Goal: Communication & Community: Ask a question

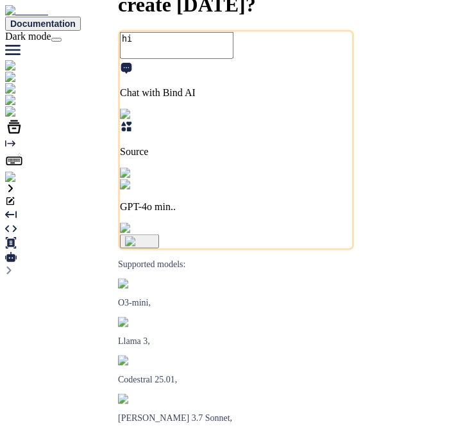
type textarea "x"
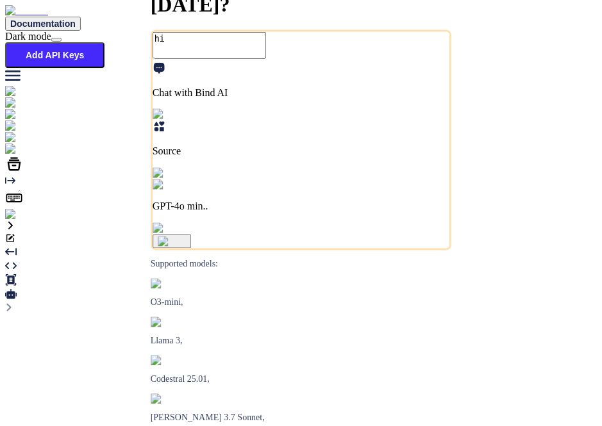
type textarea "x"
click at [547, 246] on div "What do you want to create today? hi Chat with Bind AI Source GPT-4o min.. Supp…" at bounding box center [300, 246] width 591 height 0
click at [18, 221] on img at bounding box center [26, 215] width 42 height 12
type textarea "x"
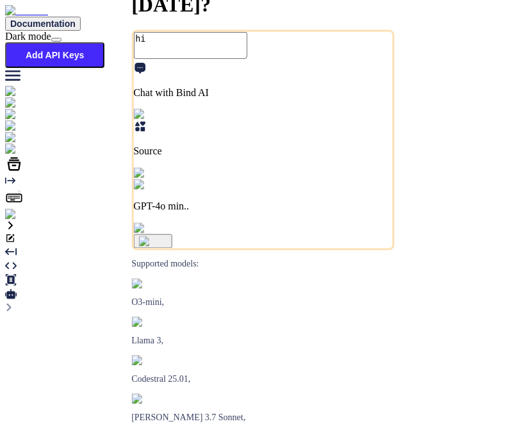
type textarea "x"
click at [17, 221] on img at bounding box center [26, 215] width 42 height 12
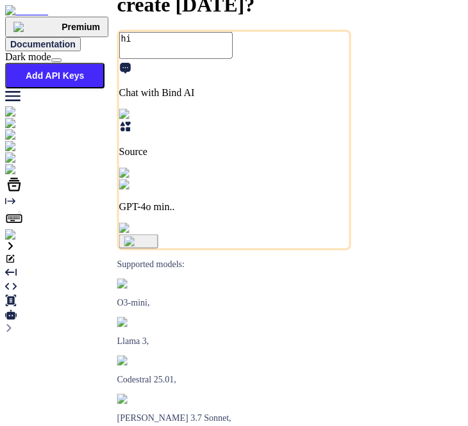
type textarea "x"
click at [167, 213] on p "GPT-4o min.." at bounding box center [234, 207] width 230 height 12
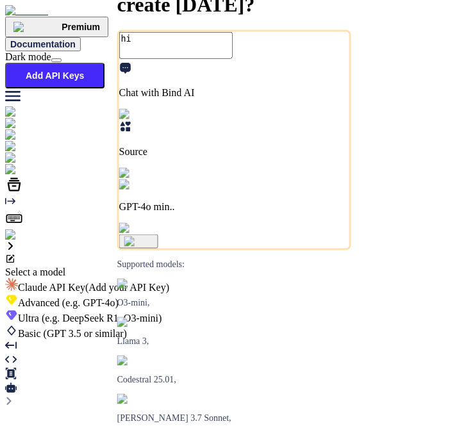
click at [131, 267] on div at bounding box center [234, 267] width 458 height 0
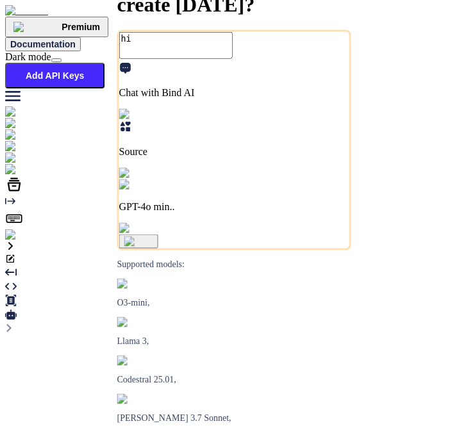
click at [119, 179] on div "Source" at bounding box center [234, 150] width 230 height 59
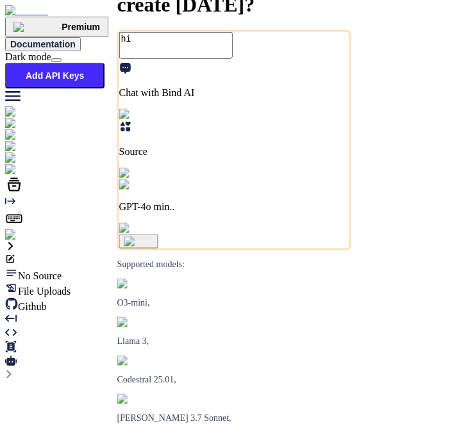
click at [71, 286] on span "File Uploads" at bounding box center [44, 291] width 53 height 11
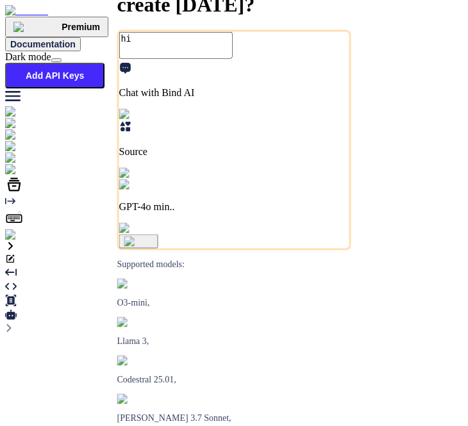
click at [121, 131] on icon at bounding box center [126, 127] width 10 height 10
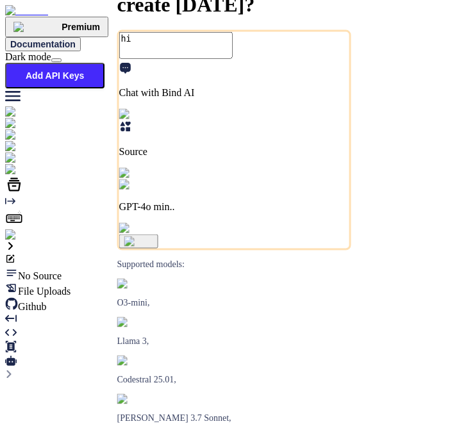
click at [133, 282] on div "File Uploads" at bounding box center [234, 289] width 458 height 15
type textarea "x"
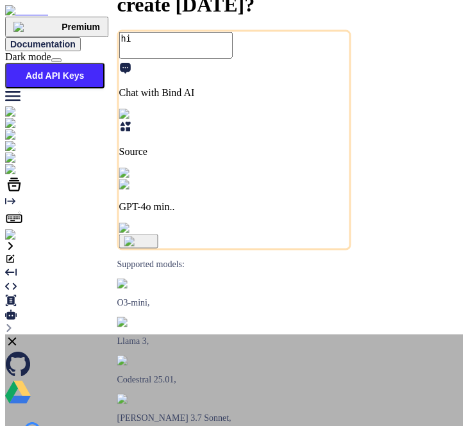
click at [17, 338] on icon at bounding box center [12, 342] width 8 height 8
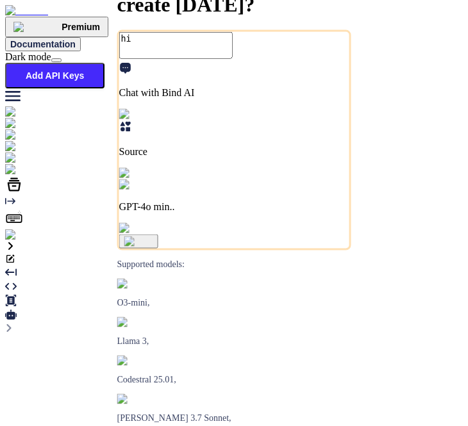
click at [119, 133] on icon at bounding box center [125, 127] width 13 height 13
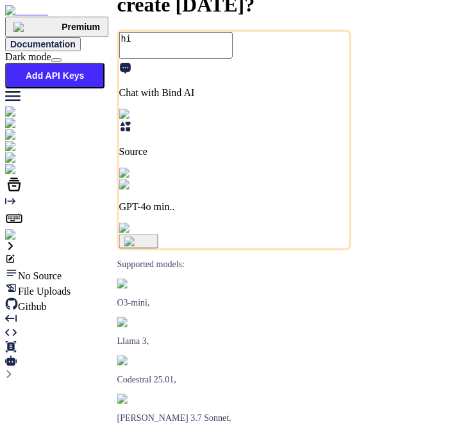
click at [178, 282] on div "File Uploads" at bounding box center [234, 289] width 458 height 15
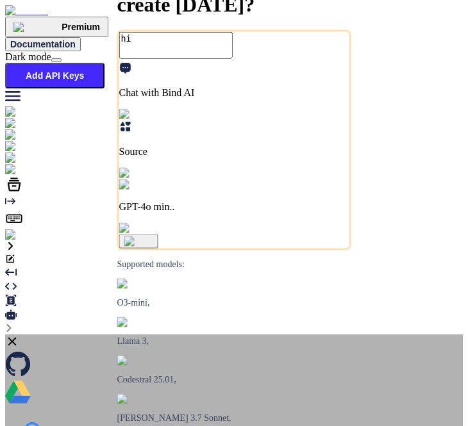
click at [19, 335] on icon at bounding box center [12, 342] width 14 height 14
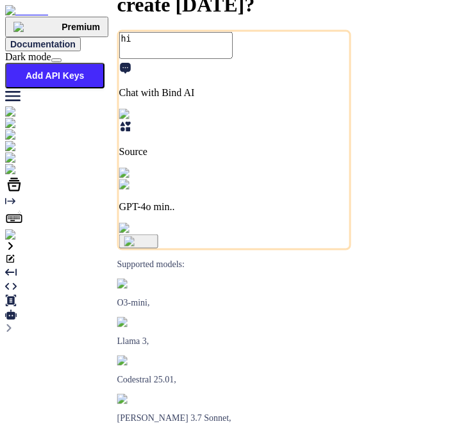
click at [119, 179] on img at bounding box center [150, 174] width 62 height 12
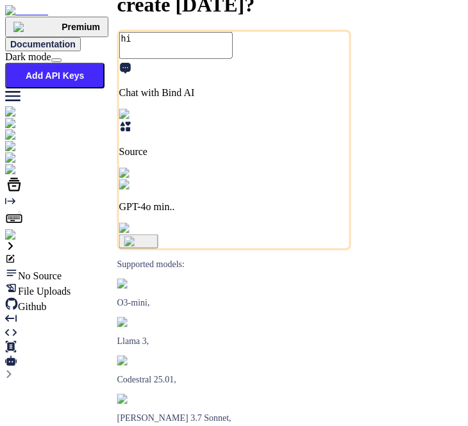
click at [44, 301] on span "Github" at bounding box center [32, 306] width 28 height 11
type textarea "x"
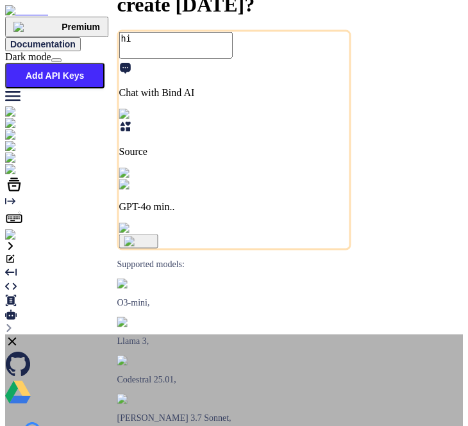
click at [17, 338] on icon at bounding box center [12, 342] width 8 height 8
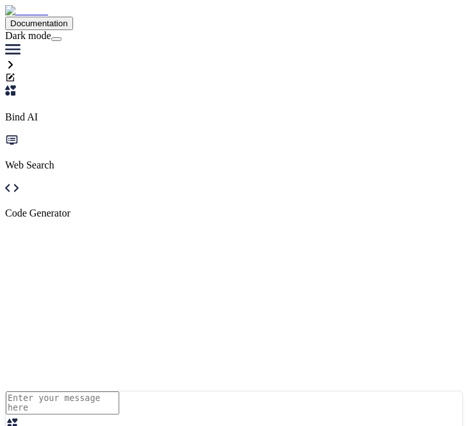
type textarea "hi"
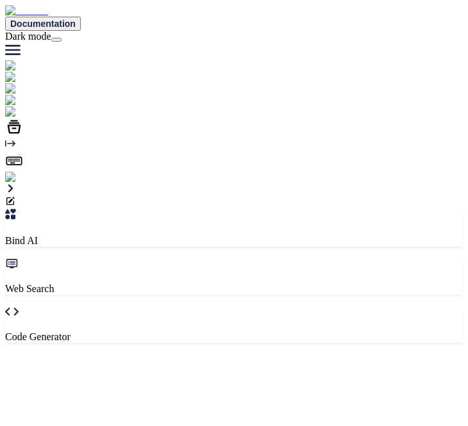
type textarea "x"
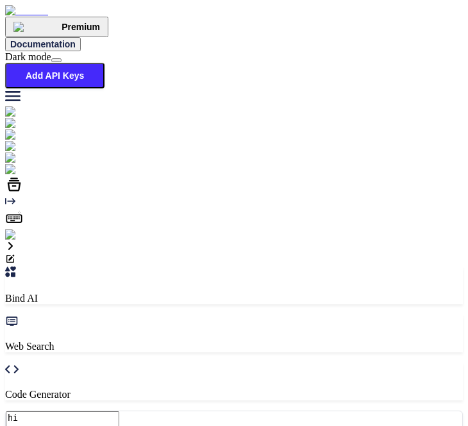
type textarea "x"
type textarea "hi"
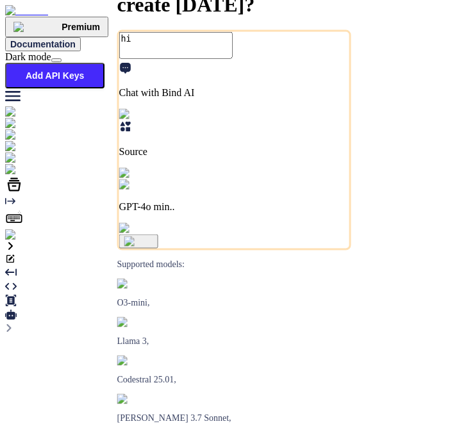
click at [121, 131] on icon at bounding box center [126, 127] width 10 height 10
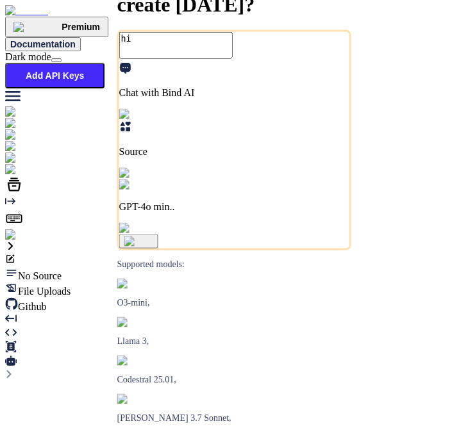
click at [71, 286] on span "File Uploads" at bounding box center [44, 291] width 53 height 11
click at [35, 297] on div "Github" at bounding box center [234, 304] width 458 height 15
click at [249, 267] on div at bounding box center [234, 267] width 458 height 0
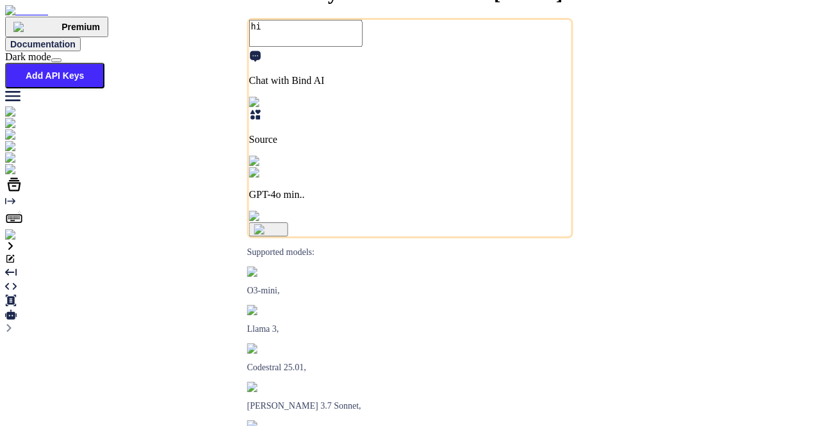
click at [287, 267] on div "What do you want to create today? hi Chat with Bind AI Source GPT-4o min.. Supp…" at bounding box center [410, 267] width 810 height 0
type textarea "x"
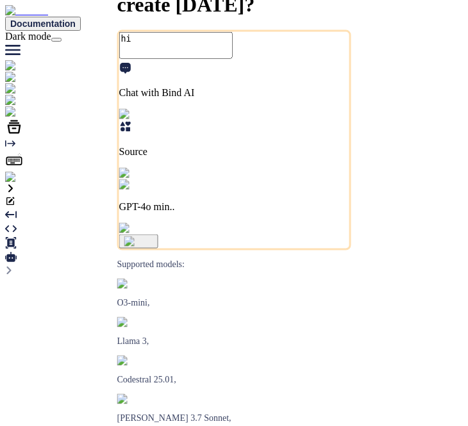
click at [121, 131] on icon at bounding box center [126, 127] width 10 height 10
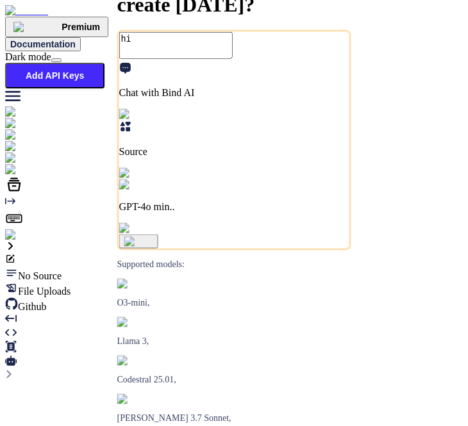
click at [71, 286] on span "File Uploads" at bounding box center [44, 291] width 53 height 11
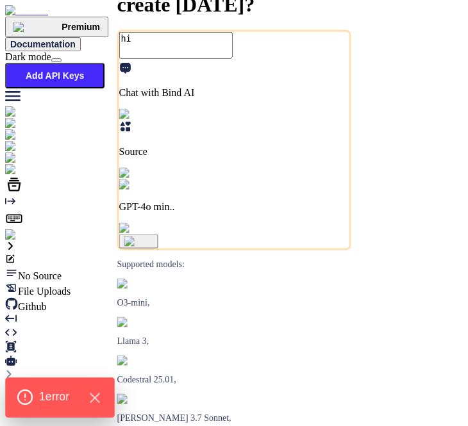
click at [42, 408] on div "1 error" at bounding box center [59, 398] width 109 height 40
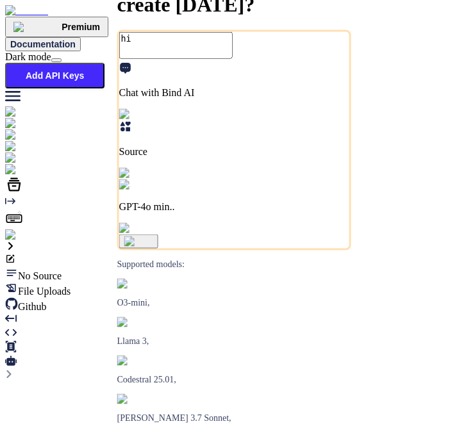
click at [71, 286] on span "File Uploads" at bounding box center [44, 291] width 53 height 11
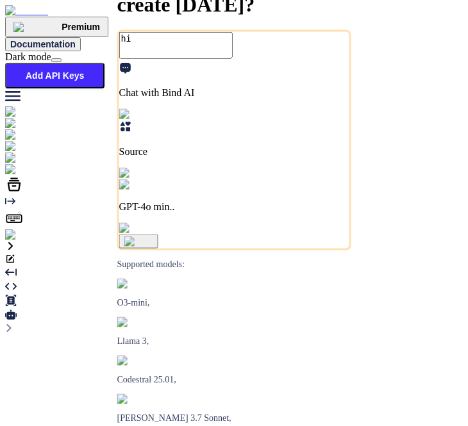
click at [121, 131] on icon at bounding box center [126, 127] width 10 height 10
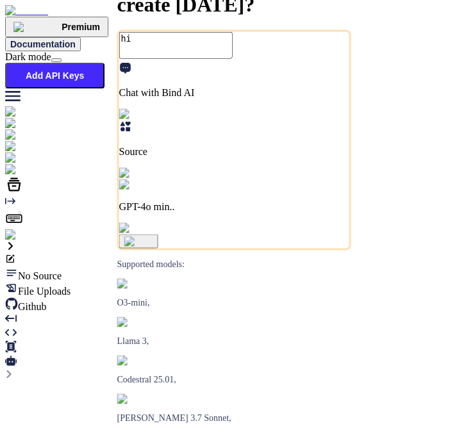
click at [71, 286] on span "File Uploads" at bounding box center [44, 291] width 53 height 11
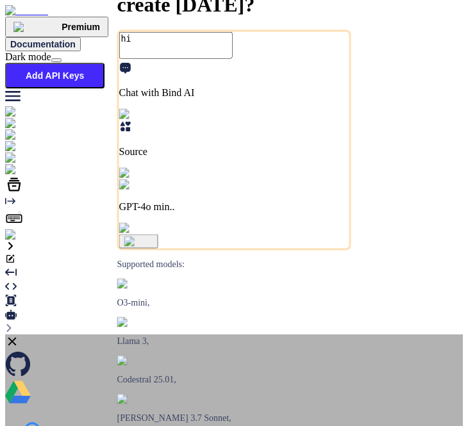
click at [17, 338] on icon at bounding box center [12, 342] width 8 height 8
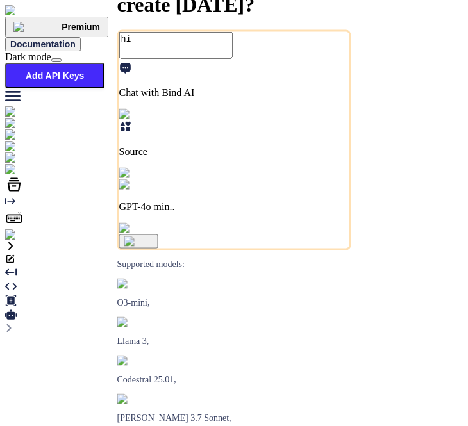
click at [119, 179] on div "Source" at bounding box center [234, 150] width 230 height 59
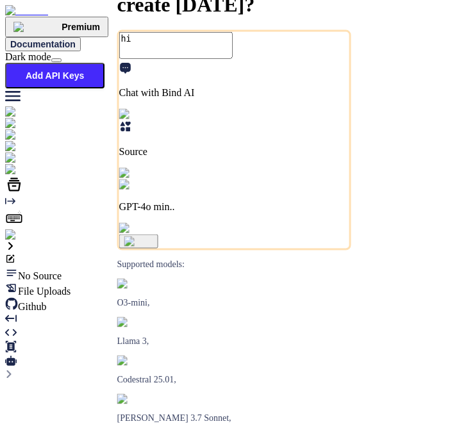
click at [71, 286] on span "File Uploads" at bounding box center [44, 291] width 53 height 11
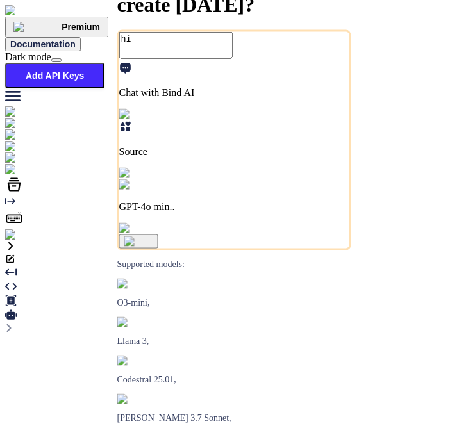
type textarea "x"
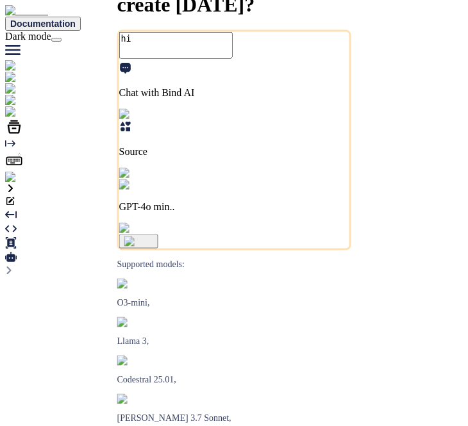
click at [121, 131] on icon at bounding box center [126, 127] width 10 height 10
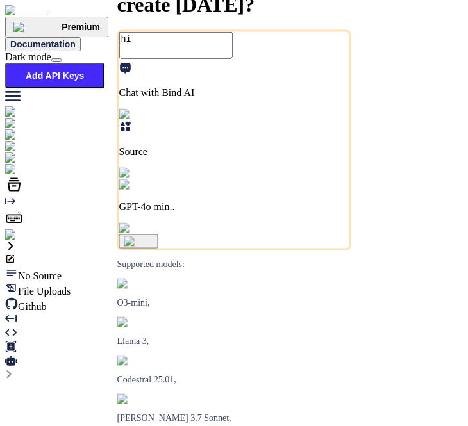
click at [71, 286] on span "File Uploads" at bounding box center [44, 291] width 53 height 11
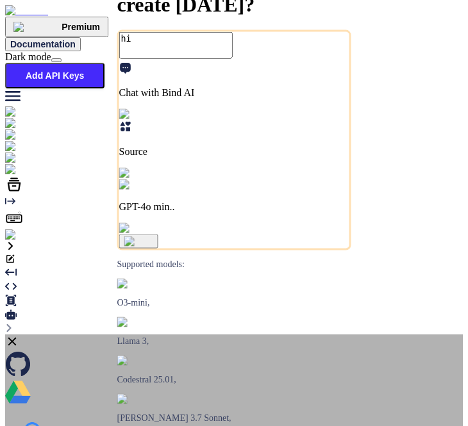
click at [19, 335] on icon at bounding box center [12, 342] width 14 height 14
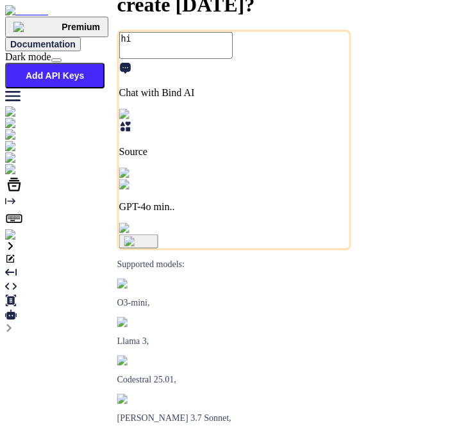
click at [121, 131] on icon at bounding box center [126, 127] width 10 height 10
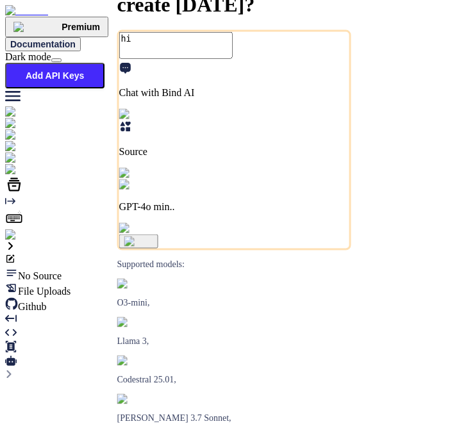
click at [71, 286] on span "File Uploads" at bounding box center [44, 291] width 53 height 11
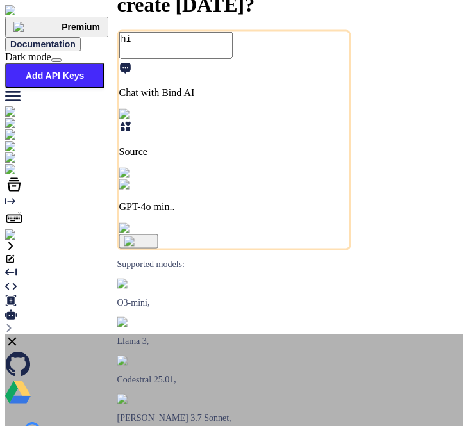
click at [19, 335] on icon at bounding box center [12, 342] width 14 height 14
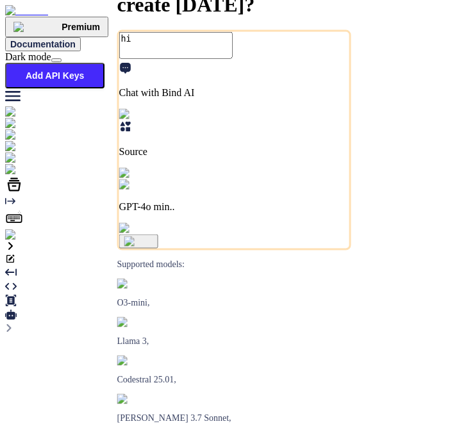
click at [119, 133] on icon at bounding box center [125, 127] width 13 height 13
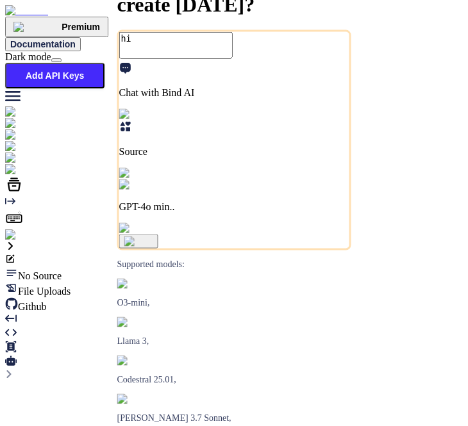
click at [185, 282] on div "File Uploads" at bounding box center [234, 289] width 458 height 15
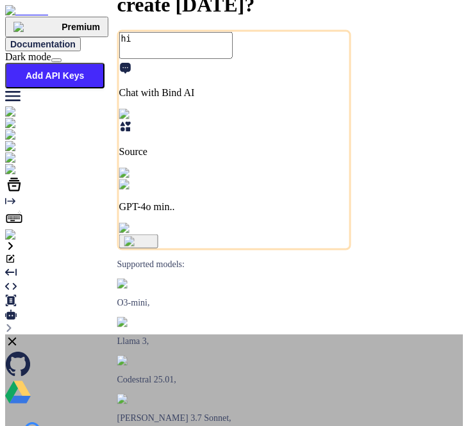
type textarea "x"
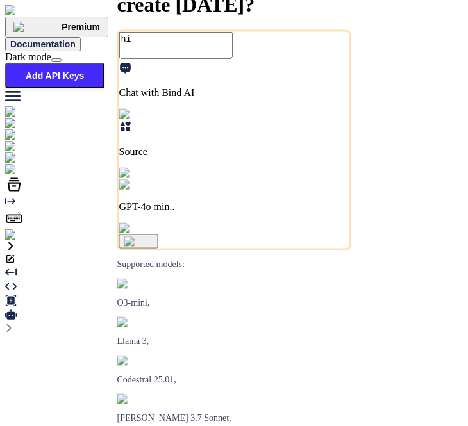
click at [121, 131] on icon at bounding box center [126, 127] width 10 height 10
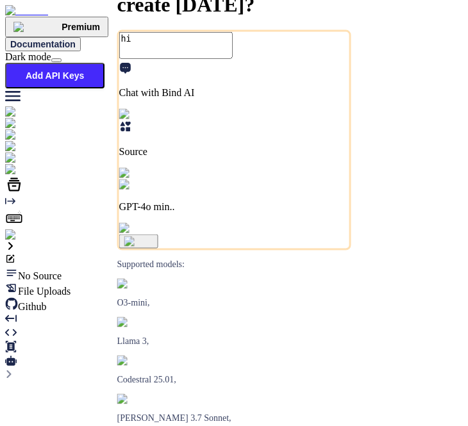
click at [71, 286] on span "File Uploads" at bounding box center [44, 291] width 53 height 11
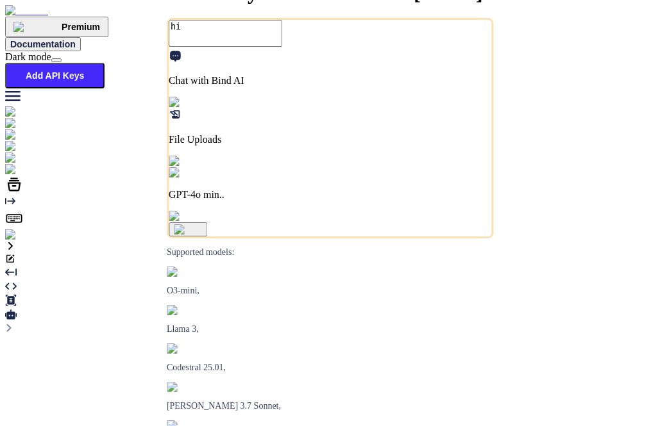
click at [251, 47] on textarea "hi" at bounding box center [225, 33] width 113 height 27
click at [203, 235] on img "button" at bounding box center [188, 229] width 29 height 10
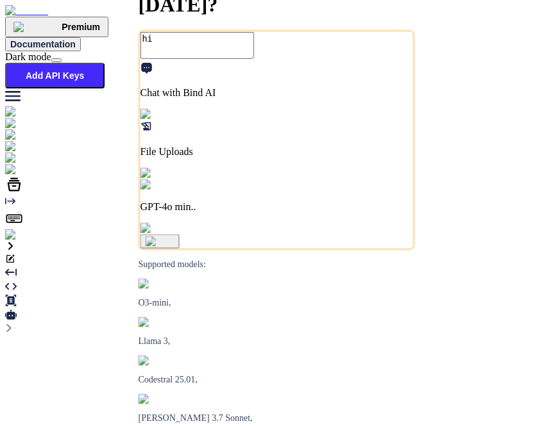
click at [174, 247] on img "button" at bounding box center [160, 242] width 29 height 10
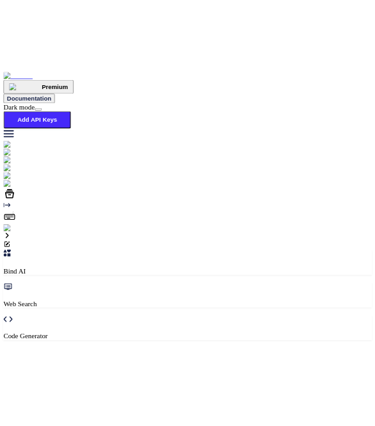
scroll to position [4, 0]
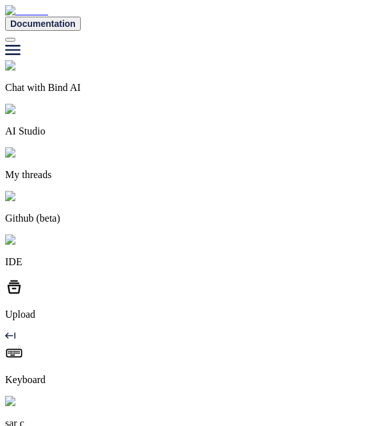
type textarea "x"
